Goal: Task Accomplishment & Management: Use online tool/utility

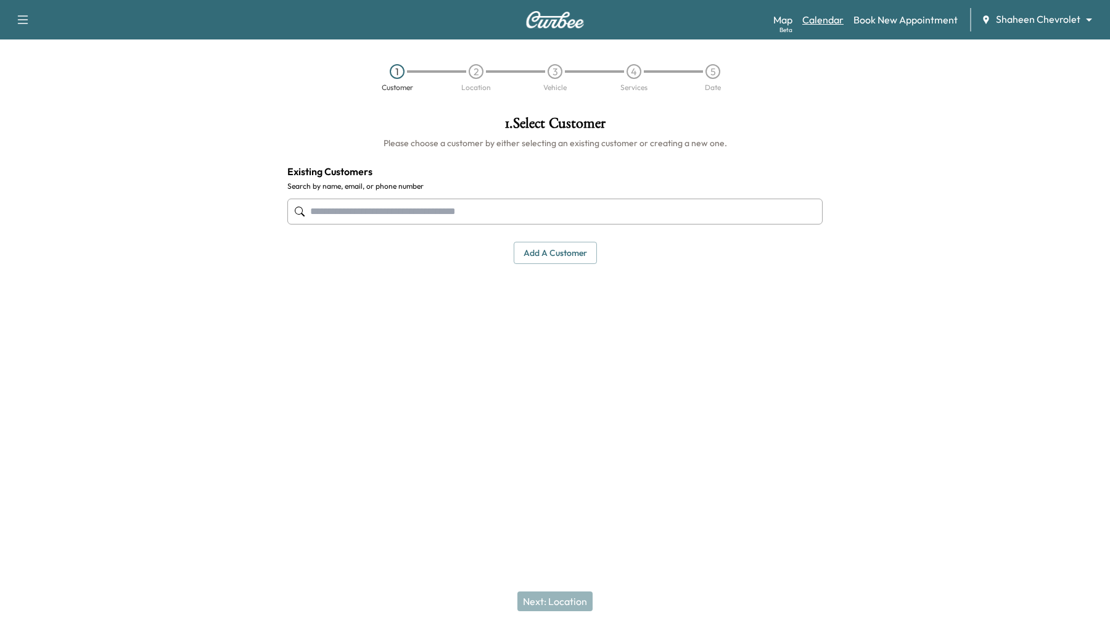
click at [823, 22] on link "Calendar" at bounding box center [823, 19] width 41 height 15
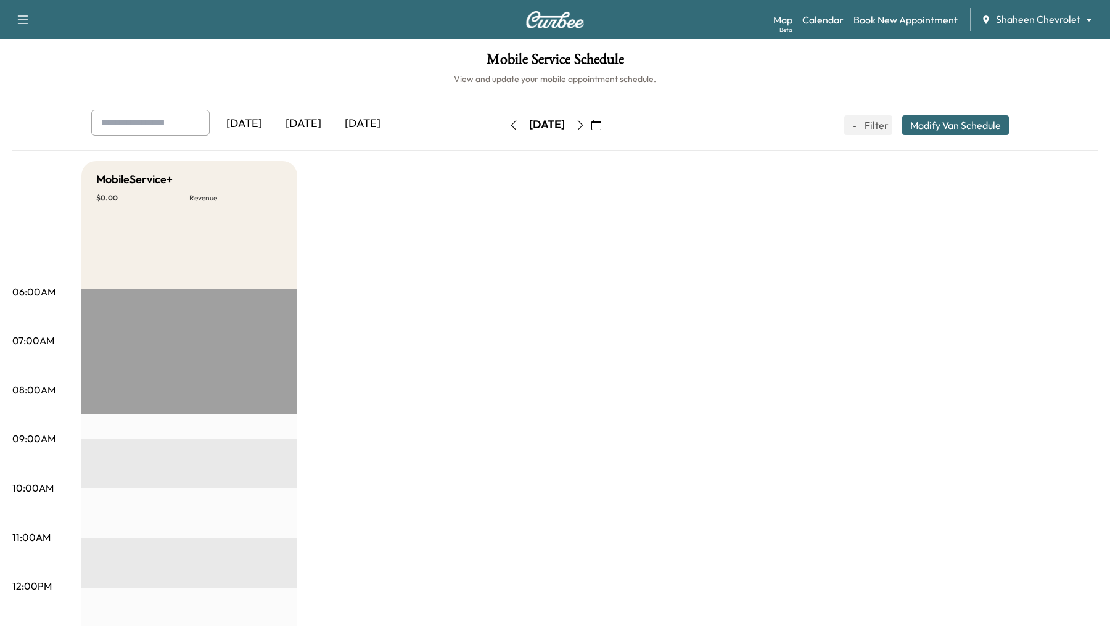
click at [1047, 23] on body "Support Log Out Map Beta Calendar Book New Appointment Shaheen Chevrolet ******…" at bounding box center [555, 313] width 1110 height 626
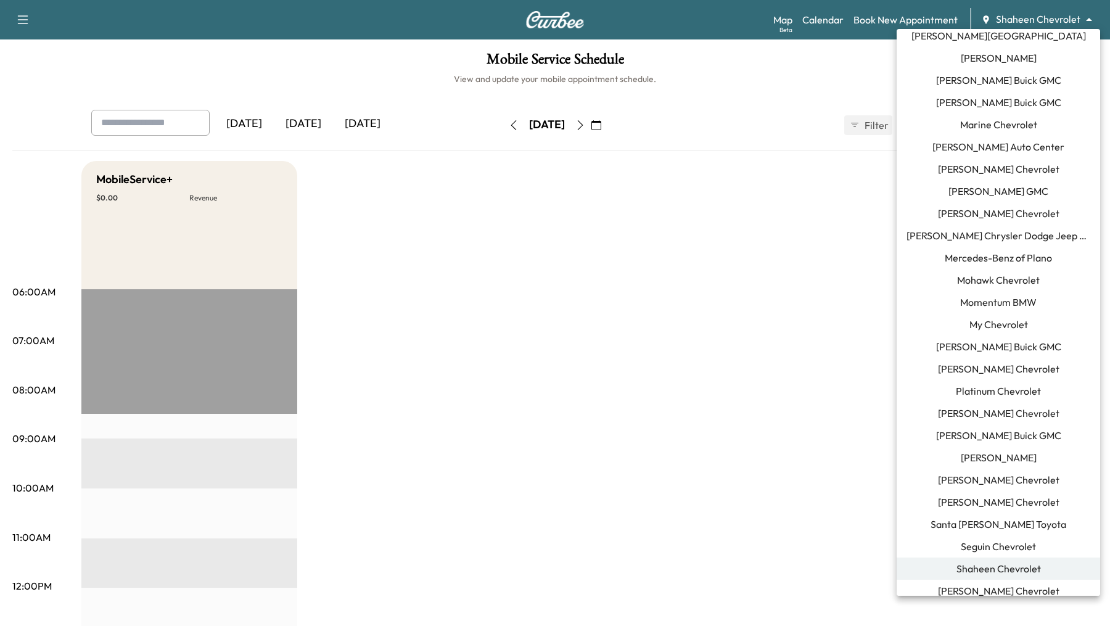
scroll to position [624, 0]
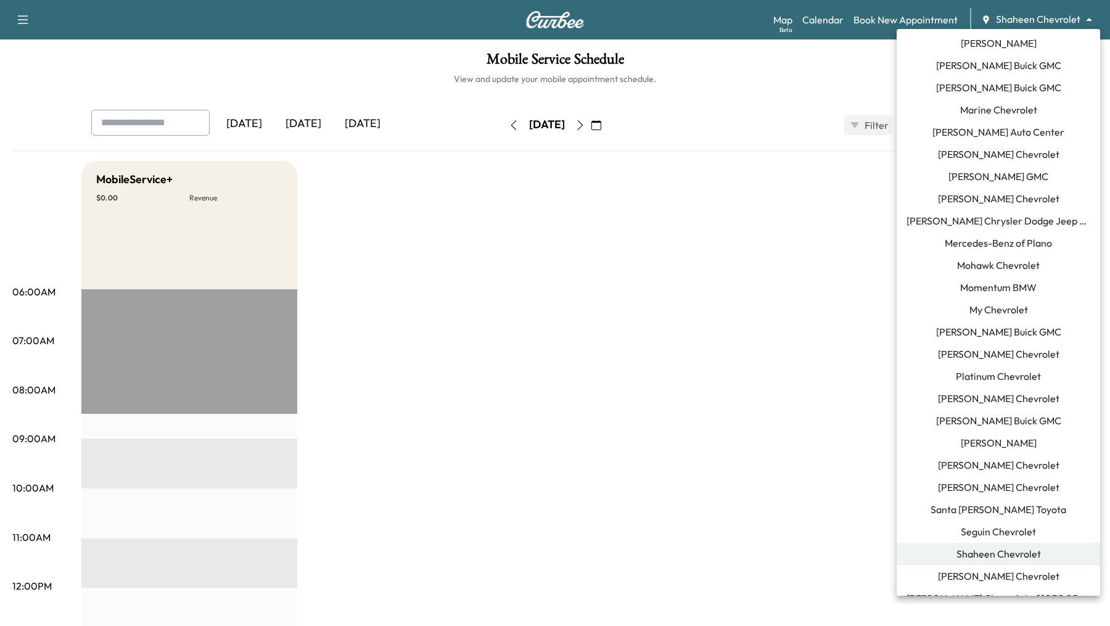
click at [1001, 289] on span "Momentum BMW" at bounding box center [998, 287] width 76 height 15
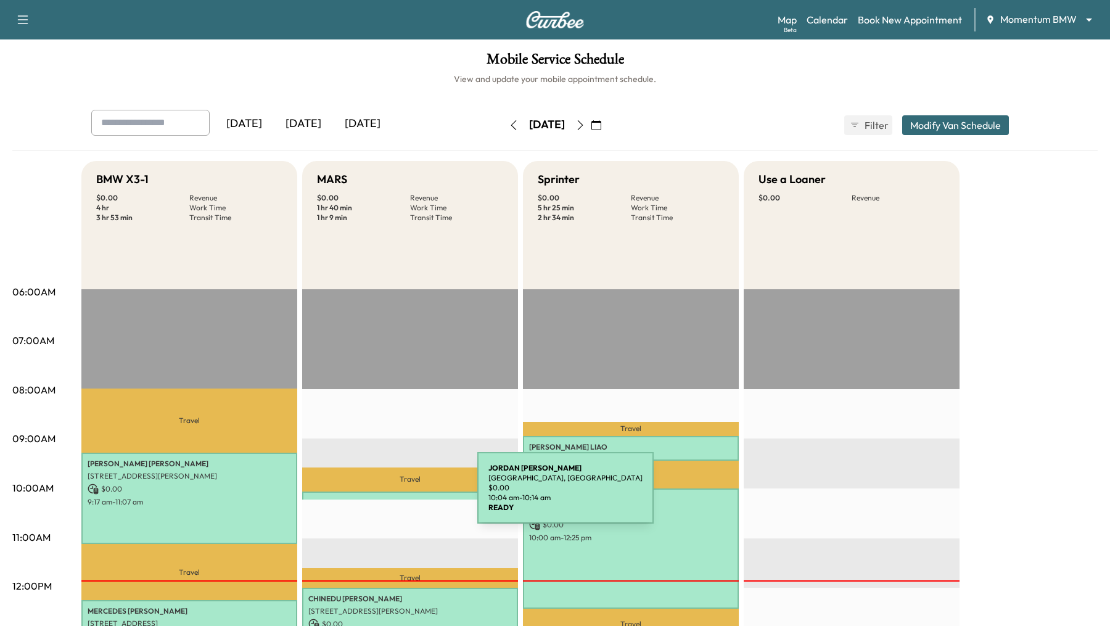
click at [385, 495] on div "[PERSON_NAME][GEOGRAPHIC_DATA][PERSON_NAME], [GEOGRAPHIC_DATA] $ 0.00 10:04 am …" at bounding box center [410, 498] width 216 height 12
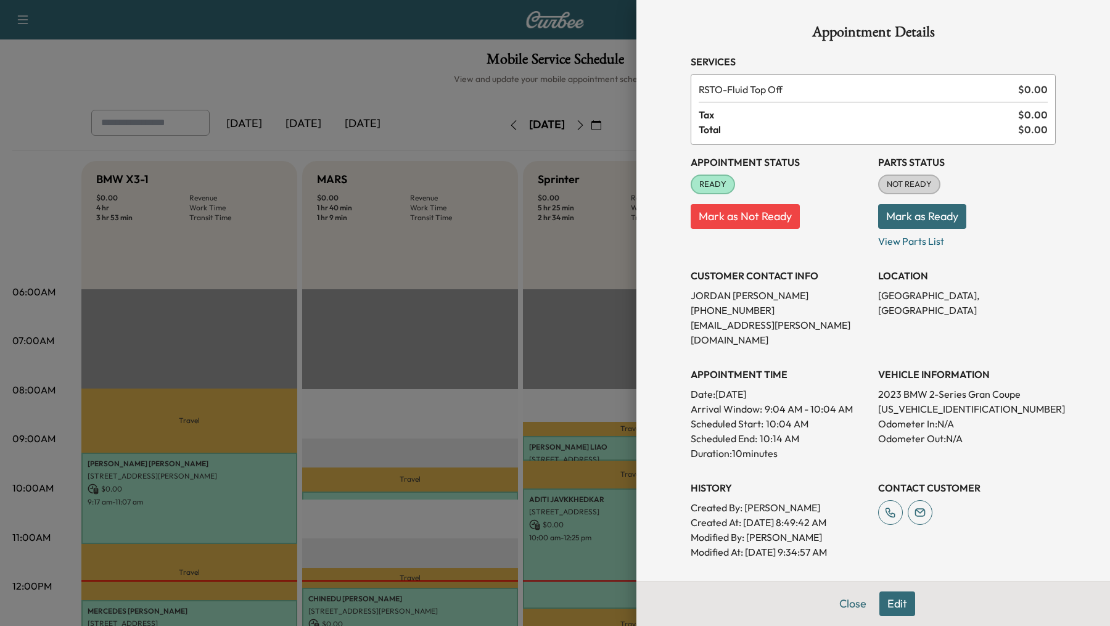
click at [374, 403] on div at bounding box center [555, 313] width 1110 height 626
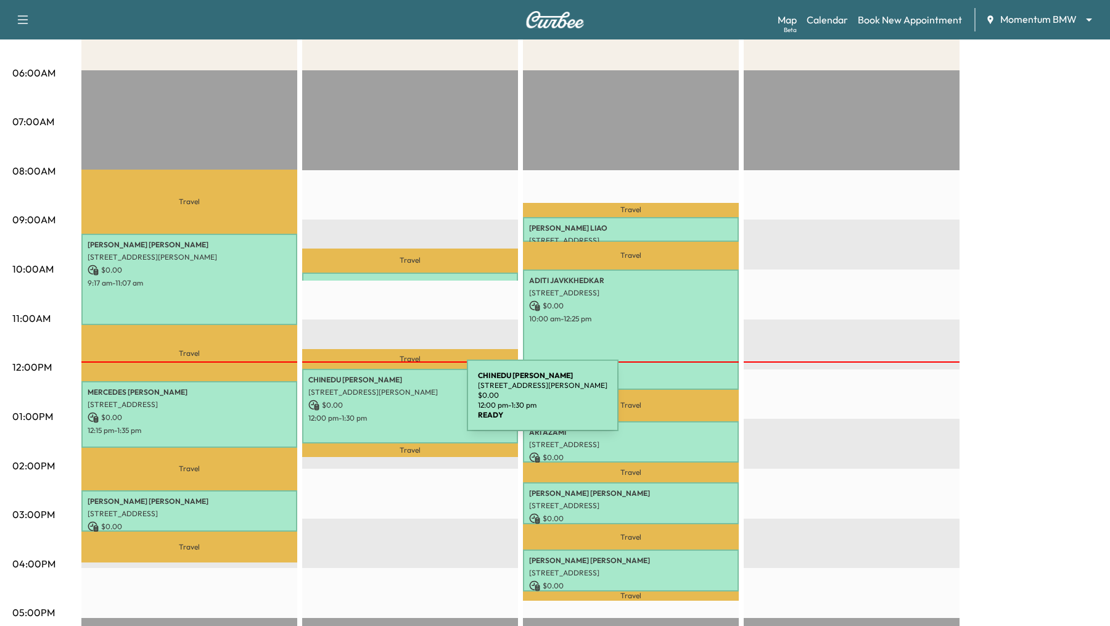
scroll to position [221, 0]
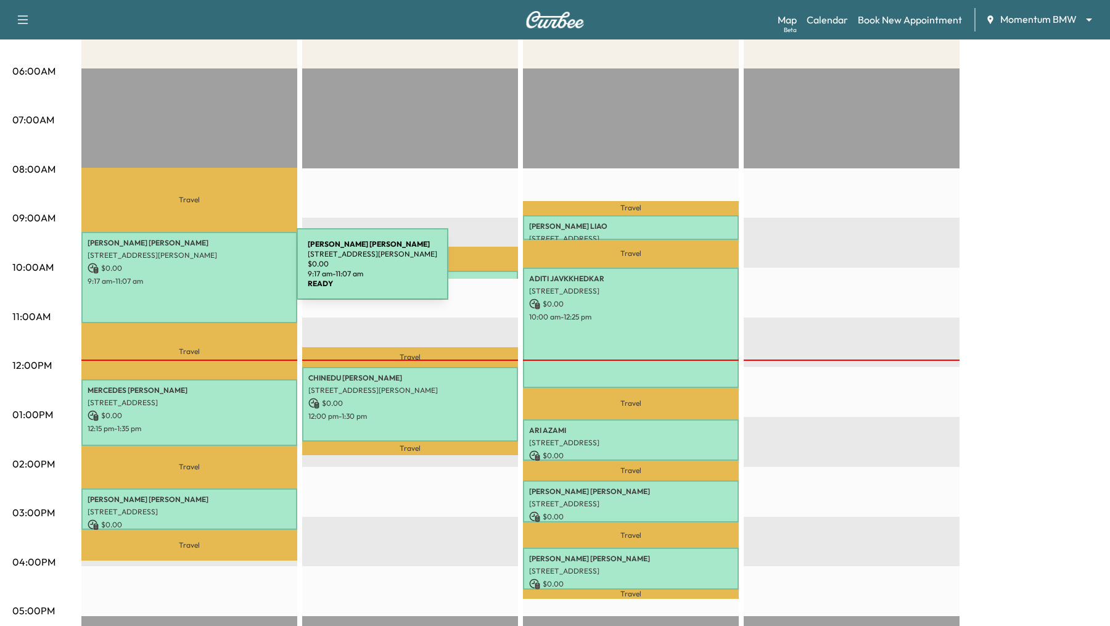
click at [204, 271] on p "$ 0.00" at bounding box center [190, 268] width 204 height 11
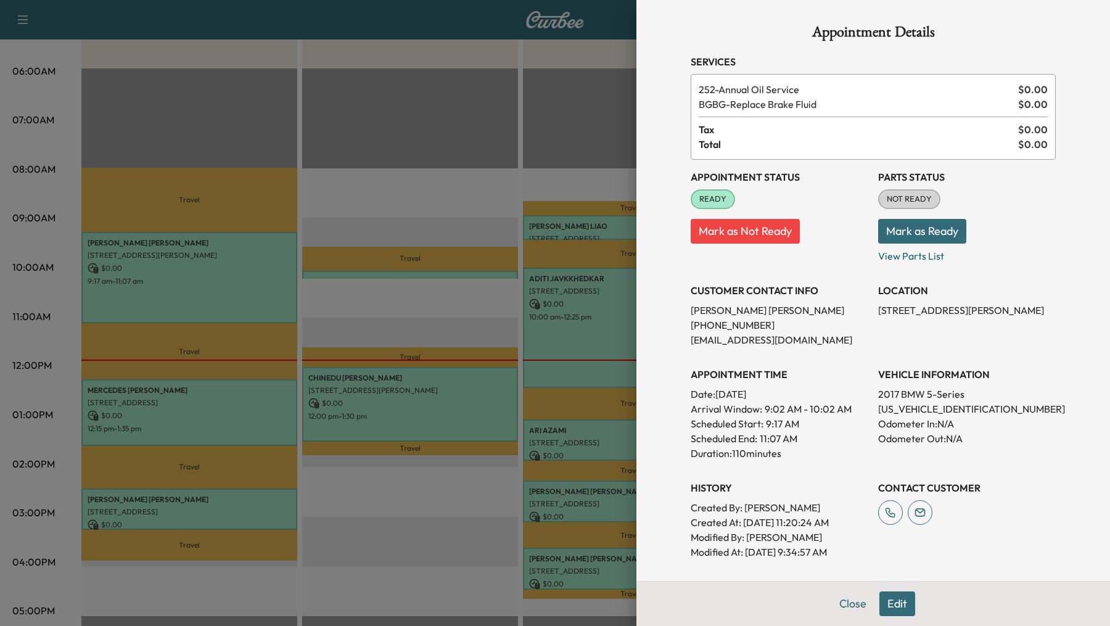
click at [198, 421] on div at bounding box center [555, 313] width 1110 height 626
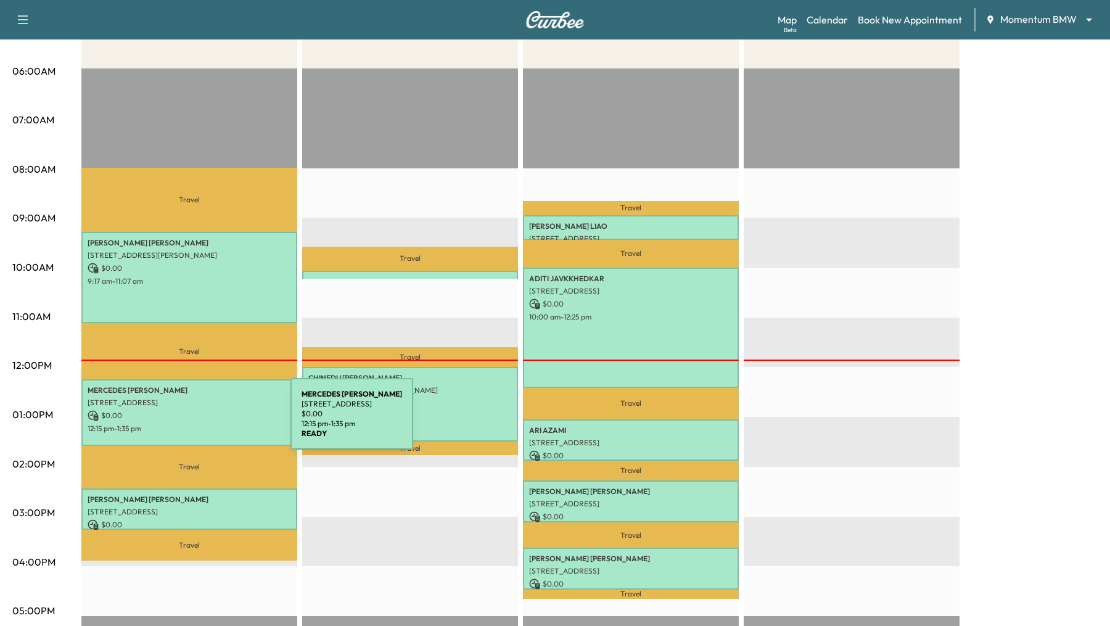
click at [198, 421] on div "[PERSON_NAME] [STREET_ADDRESS] $ 0.00 12:15 pm - 1:35 pm" at bounding box center [189, 412] width 216 height 67
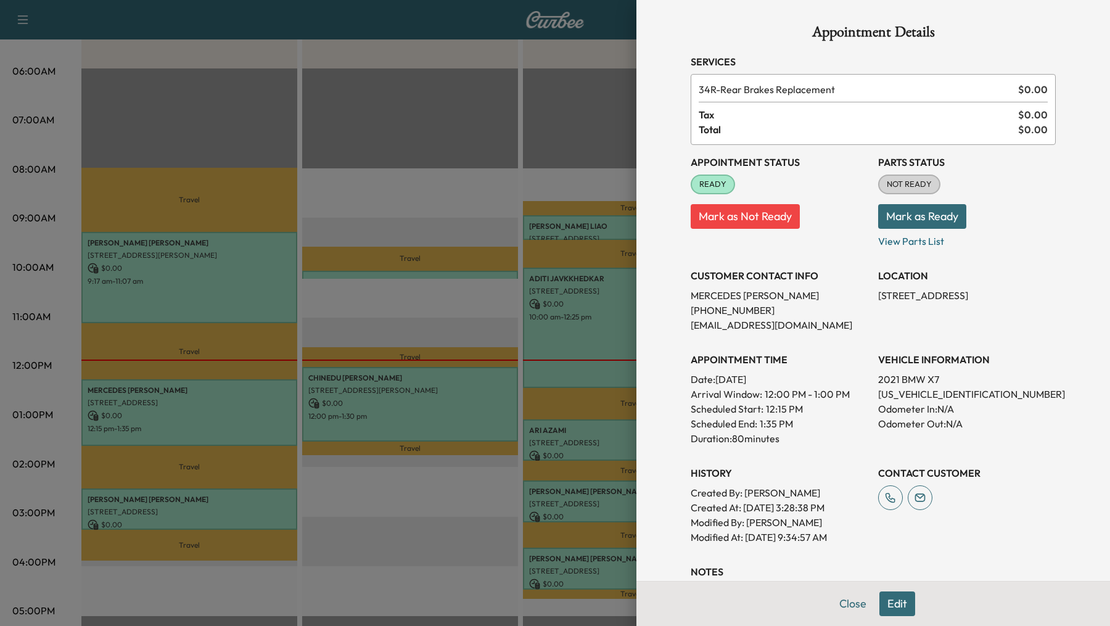
click at [202, 502] on div at bounding box center [555, 313] width 1110 height 626
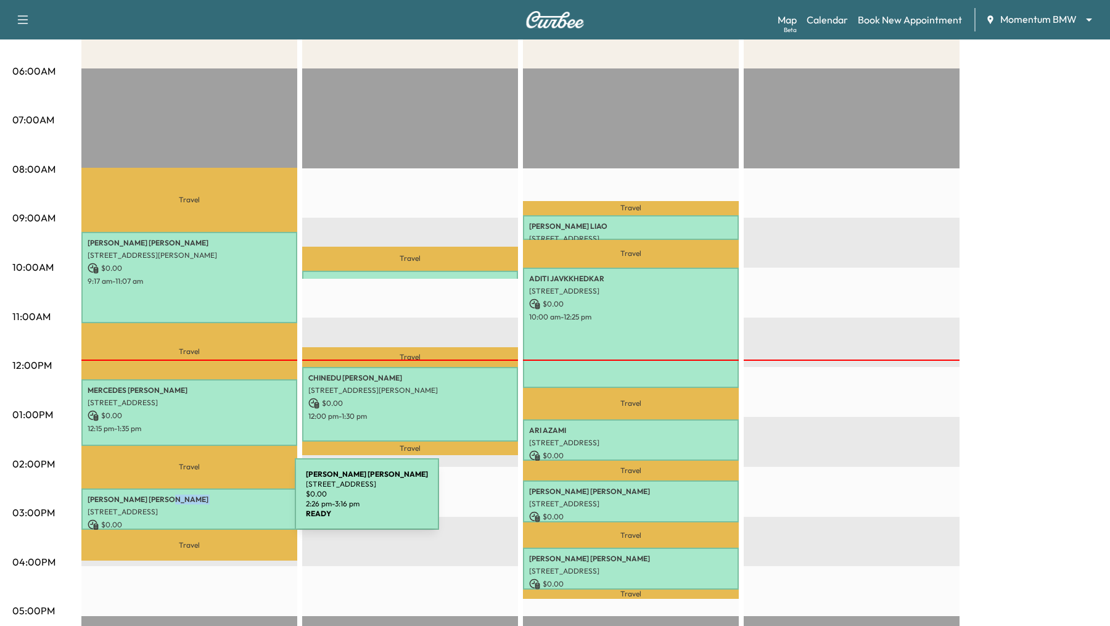
click at [202, 502] on p "[PERSON_NAME]" at bounding box center [190, 500] width 204 height 10
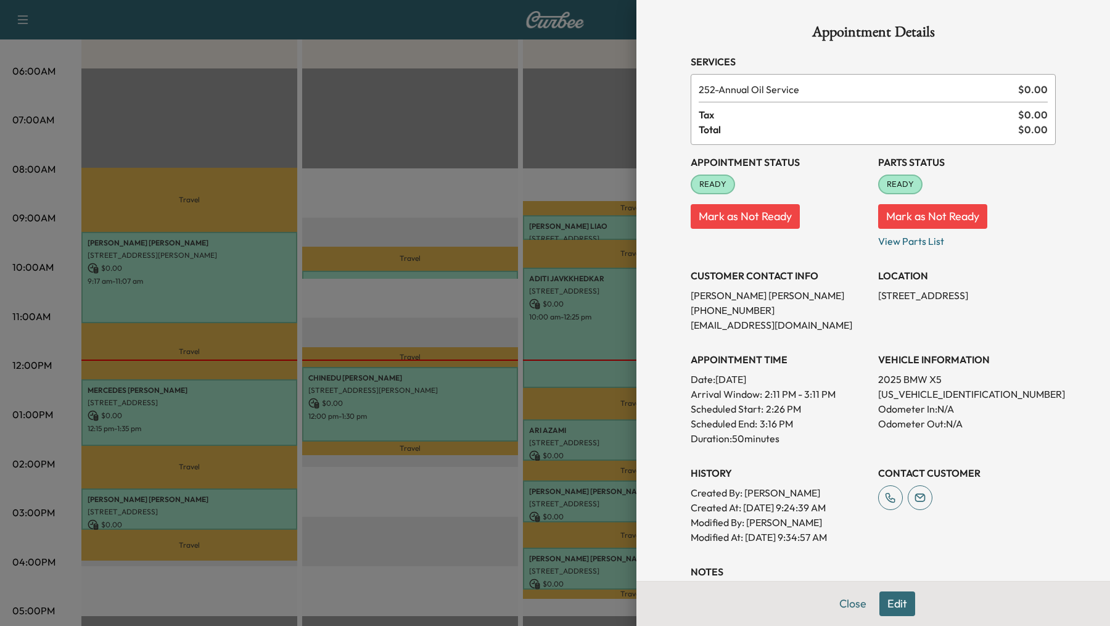
click at [376, 233] on div at bounding box center [555, 313] width 1110 height 626
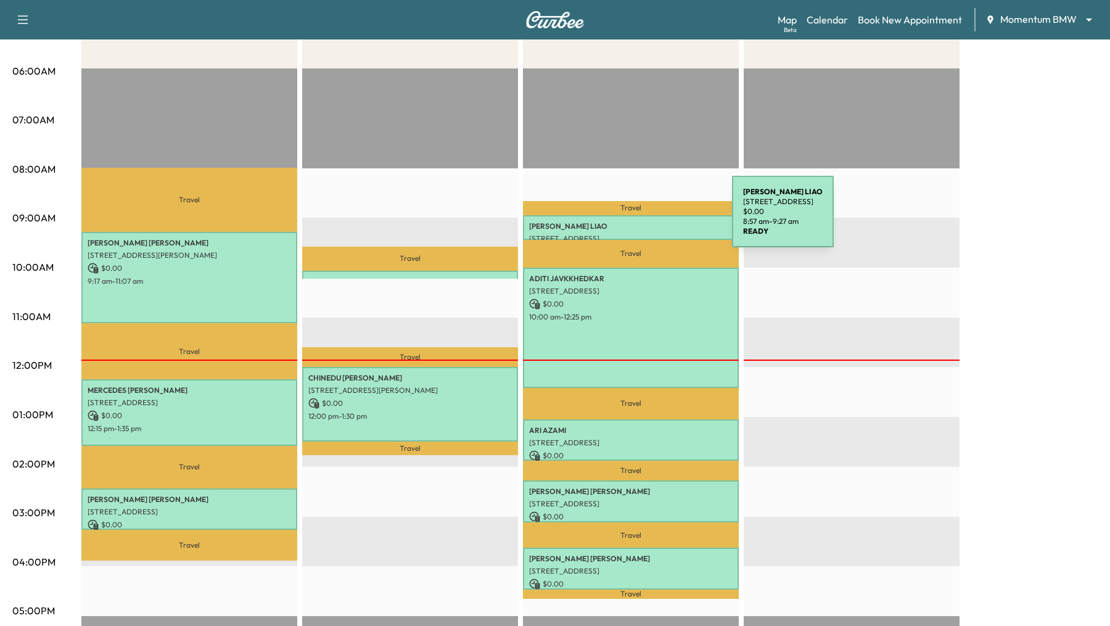
click at [640, 219] on div "[PERSON_NAME] [STREET_ADDRESS] $ 0.00 8:57 am - 9:27 am" at bounding box center [631, 227] width 216 height 25
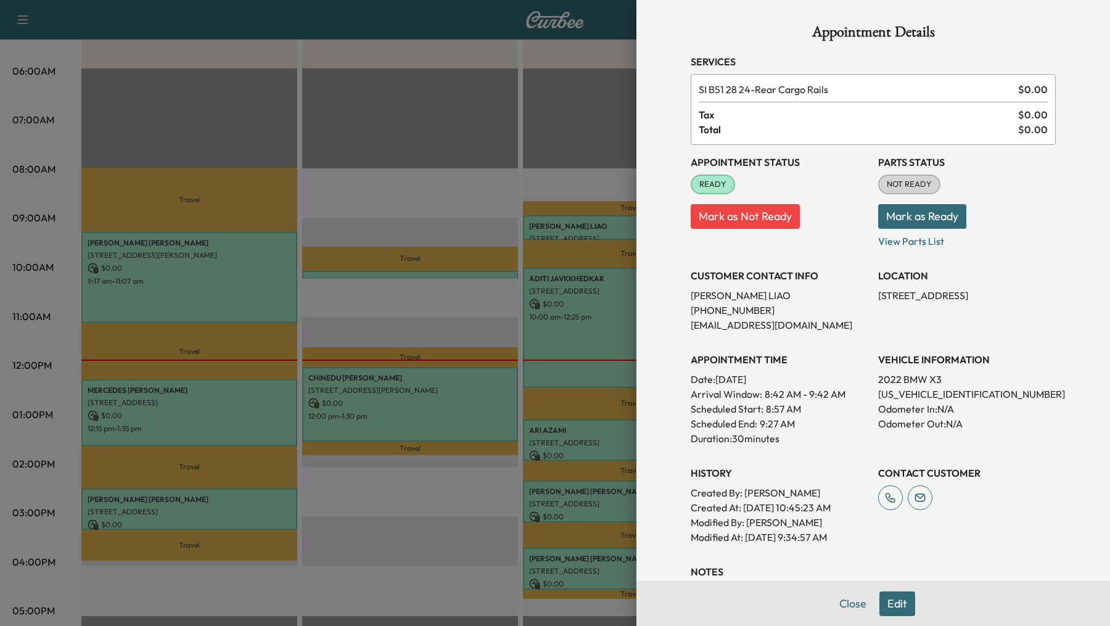
click at [411, 174] on div at bounding box center [555, 313] width 1110 height 626
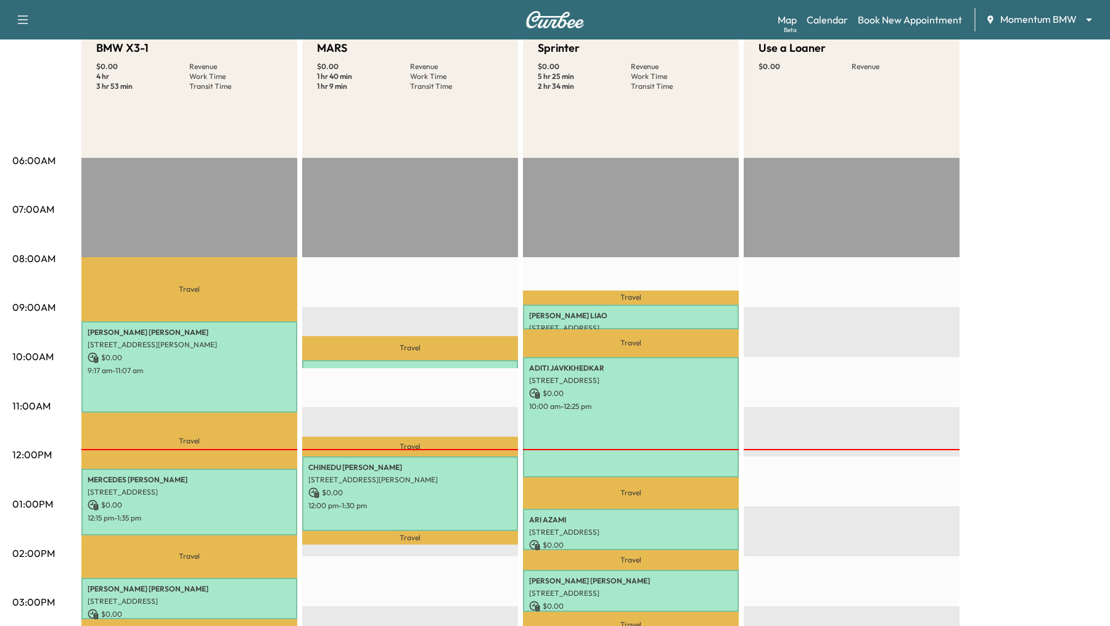
scroll to position [0, 0]
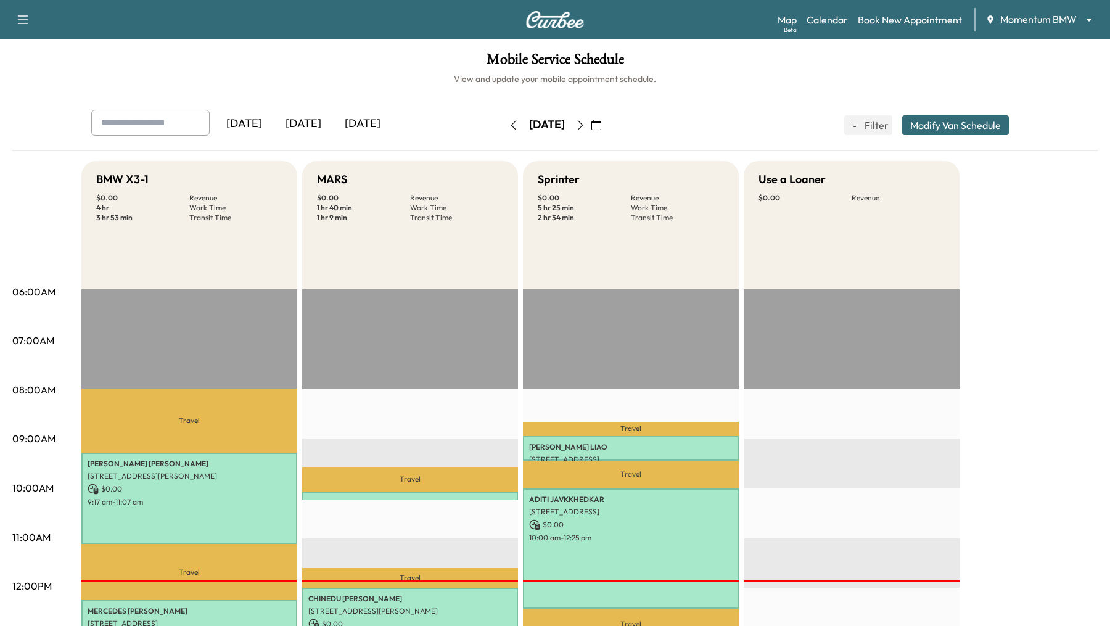
click at [509, 125] on icon "button" at bounding box center [514, 125] width 10 height 10
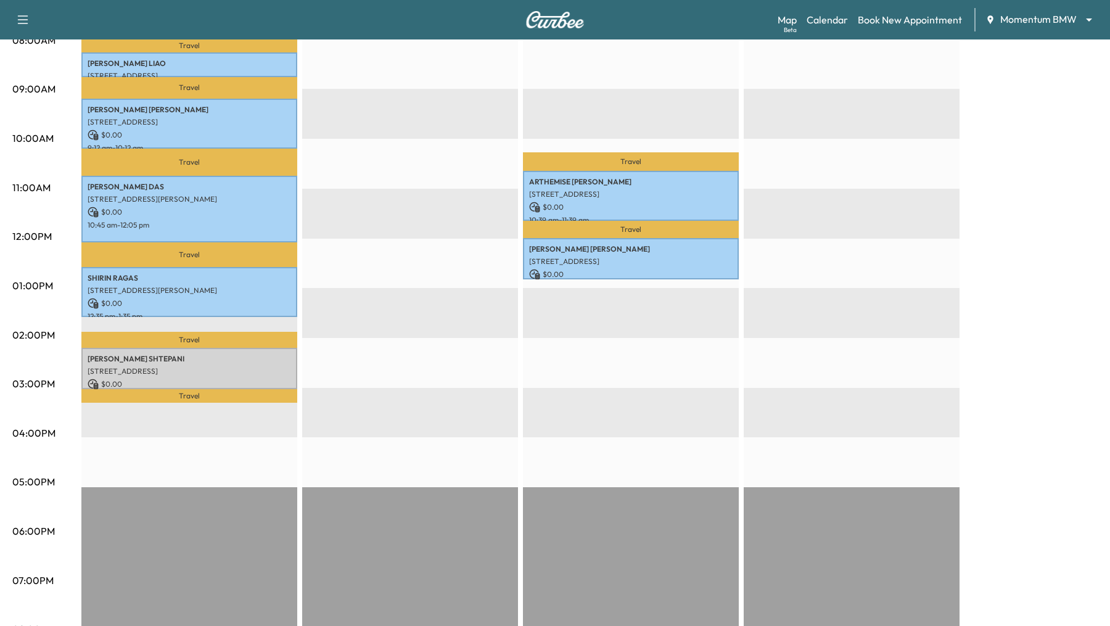
scroll to position [357, 0]
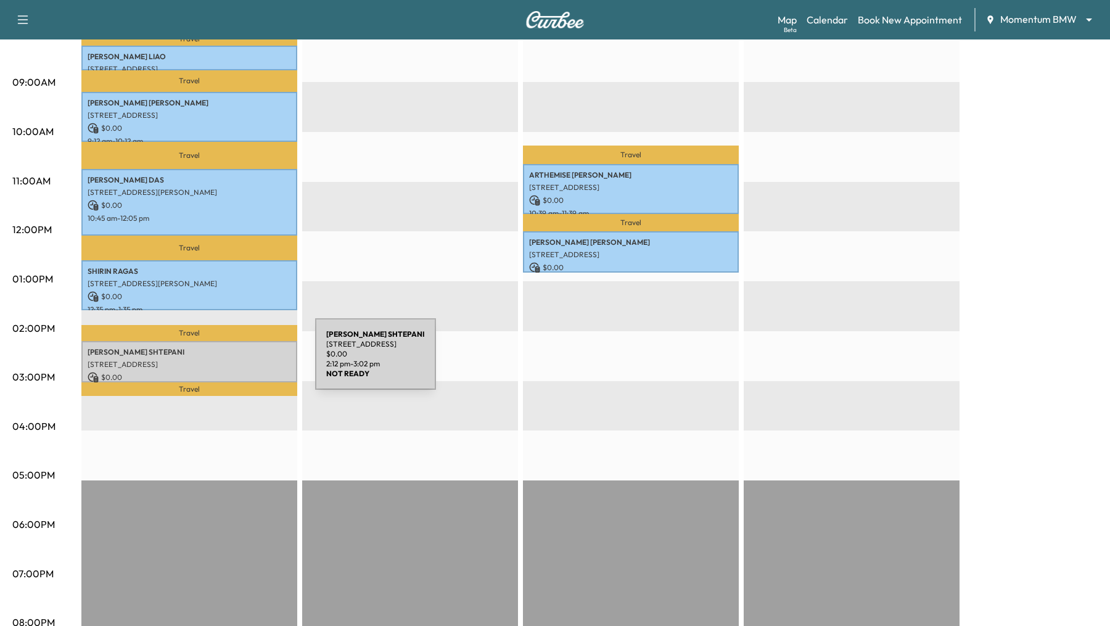
click at [223, 361] on p "[STREET_ADDRESS]" at bounding box center [190, 365] width 204 height 10
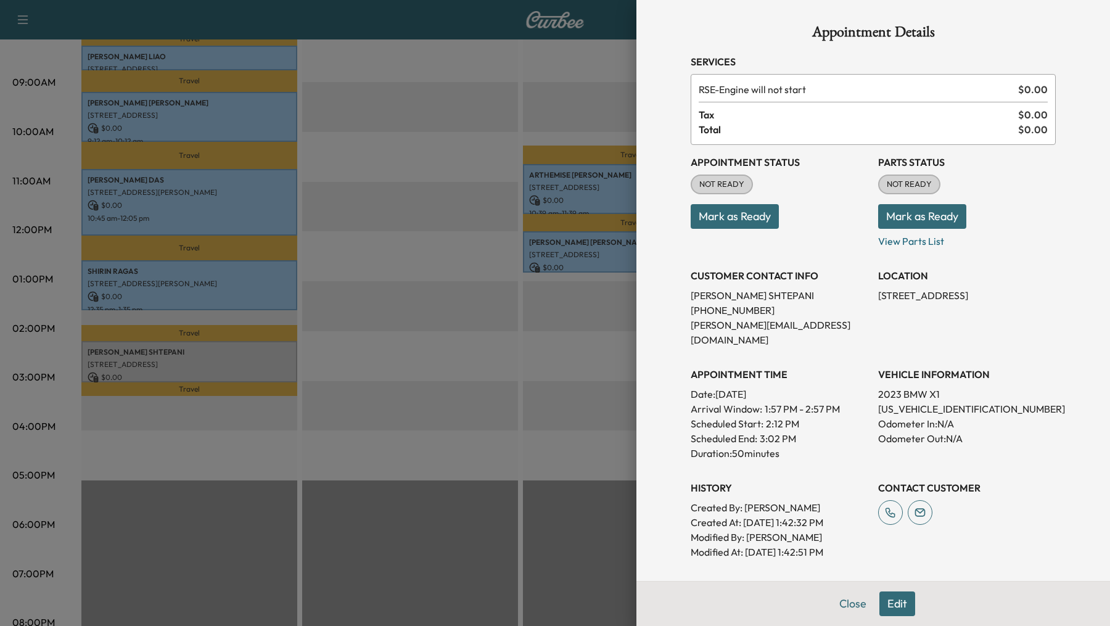
click at [482, 405] on div at bounding box center [555, 313] width 1110 height 626
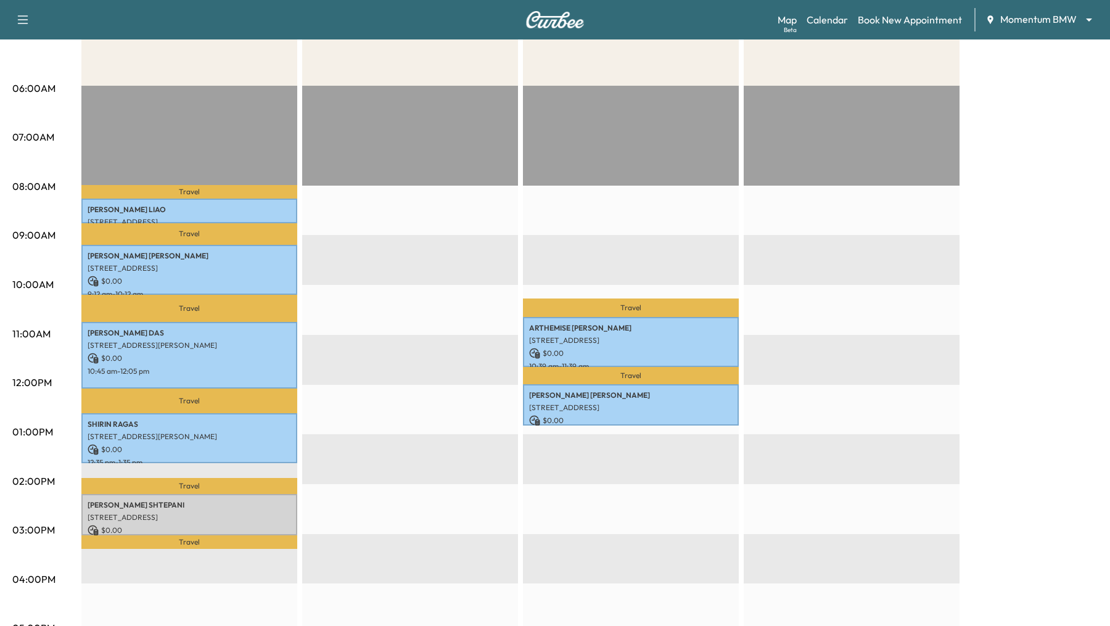
scroll to position [0, 0]
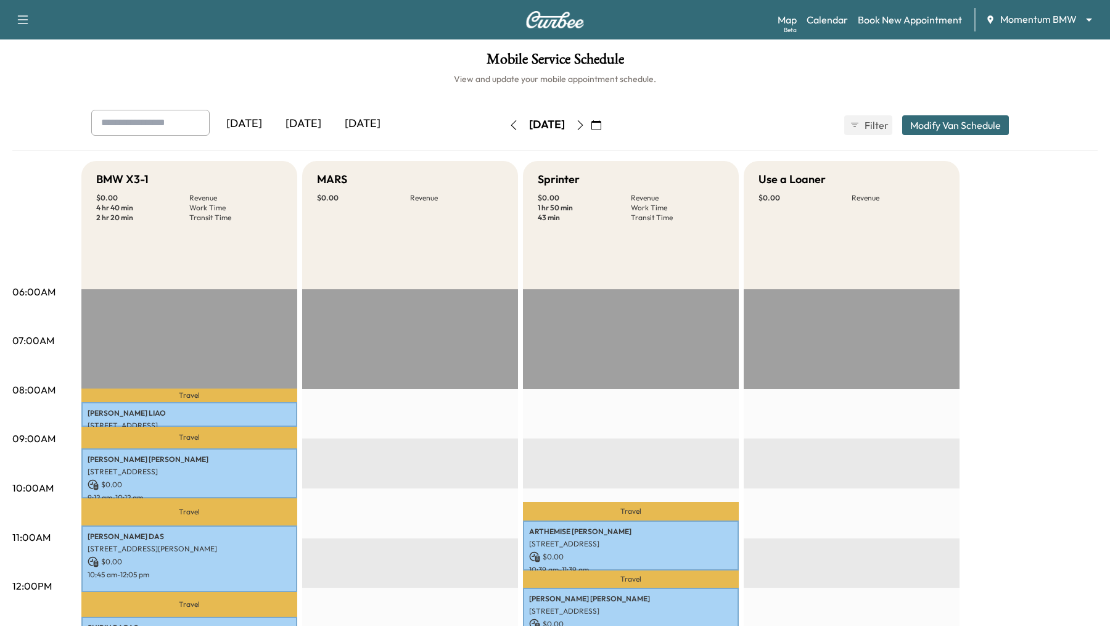
click at [585, 125] on icon "button" at bounding box center [581, 125] width 10 height 10
